Goal: Transaction & Acquisition: Purchase product/service

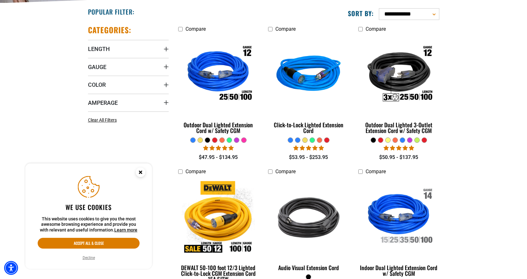
scroll to position [158, 0]
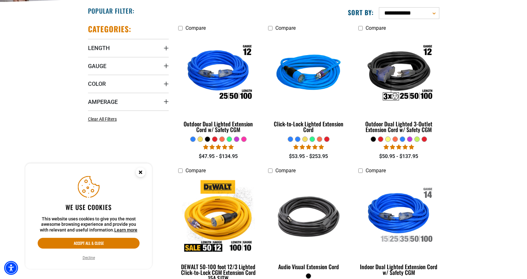
click at [140, 172] on icon "Close this option" at bounding box center [140, 172] width 2 height 2
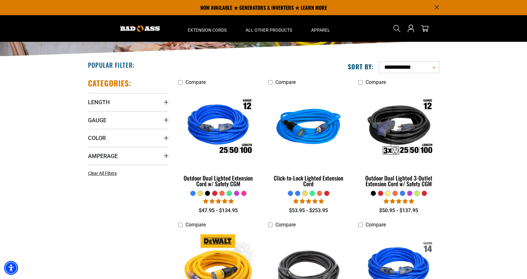
scroll to position [95, 0]
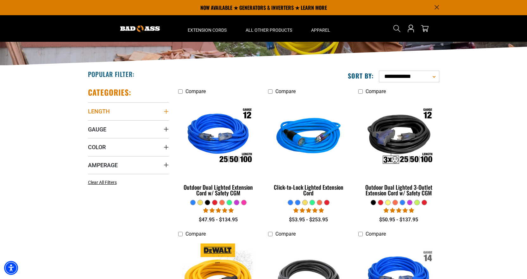
click at [165, 107] on summary "Length" at bounding box center [128, 111] width 81 height 18
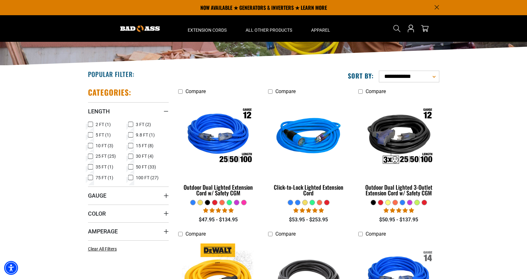
click at [131, 168] on icon at bounding box center [130, 167] width 5 height 8
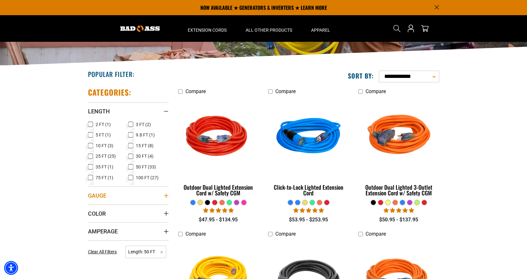
click at [163, 198] on summary "Gauge" at bounding box center [128, 195] width 81 height 18
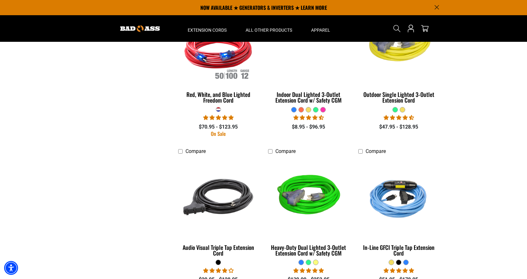
scroll to position [886, 0]
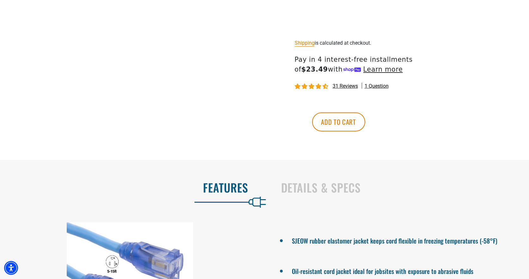
scroll to position [380, 0]
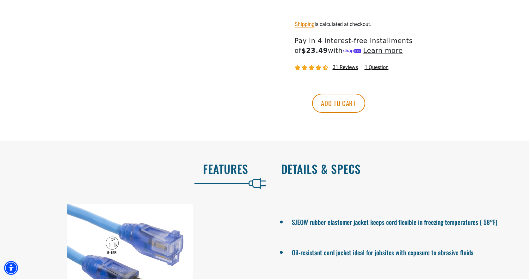
click at [306, 172] on h2 "Details & Specs" at bounding box center [398, 168] width 235 height 13
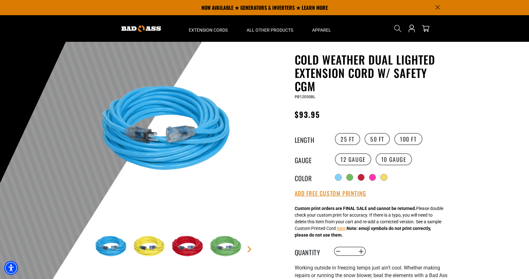
scroll to position [0, 0]
